Goal: Task Accomplishment & Management: Manage account settings

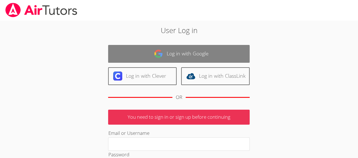
click at [183, 54] on link "Log in with Google" at bounding box center [178, 54] width 141 height 18
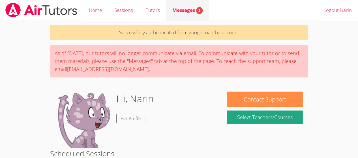
click at [183, 8] on span "Messages 3" at bounding box center [187, 10] width 30 height 7
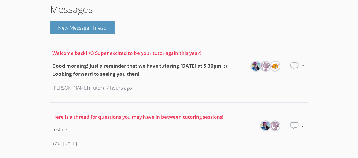
scroll to position [44, 0]
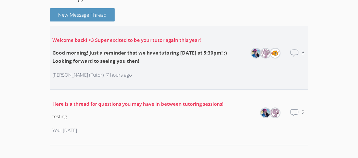
click at [276, 53] on img at bounding box center [274, 53] width 9 height 9
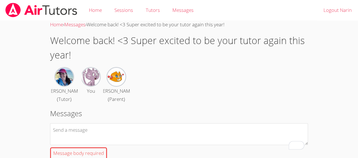
click at [93, 73] on img at bounding box center [91, 77] width 18 height 18
click at [93, 84] on img at bounding box center [91, 77] width 18 height 18
click at [31, 18] on link at bounding box center [41, 10] width 83 height 20
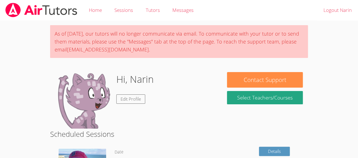
scroll to position [16, 0]
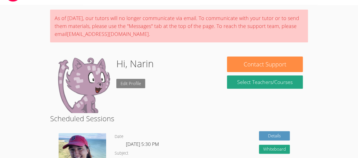
click at [130, 82] on link "Edit Profile" at bounding box center [130, 83] width 29 height 9
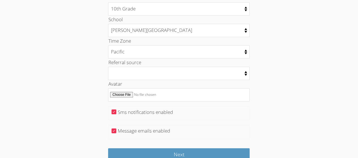
scroll to position [286, 0]
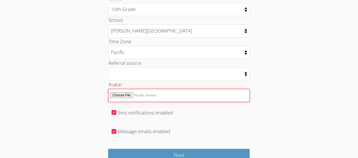
click at [132, 92] on input "Avatar" at bounding box center [178, 95] width 141 height 13
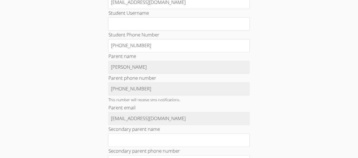
scroll to position [82, 0]
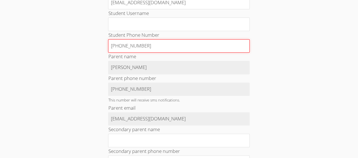
click at [160, 46] on input "[PHONE_NUMBER]" at bounding box center [178, 46] width 141 height 14
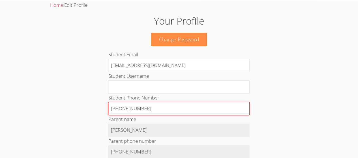
scroll to position [0, 0]
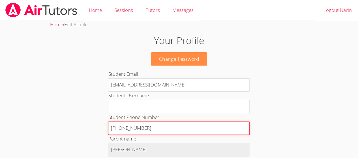
type input "[PHONE_NUMBER]"
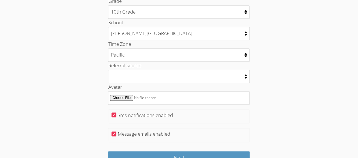
scroll to position [315, 0]
